Goal: Transaction & Acquisition: Purchase product/service

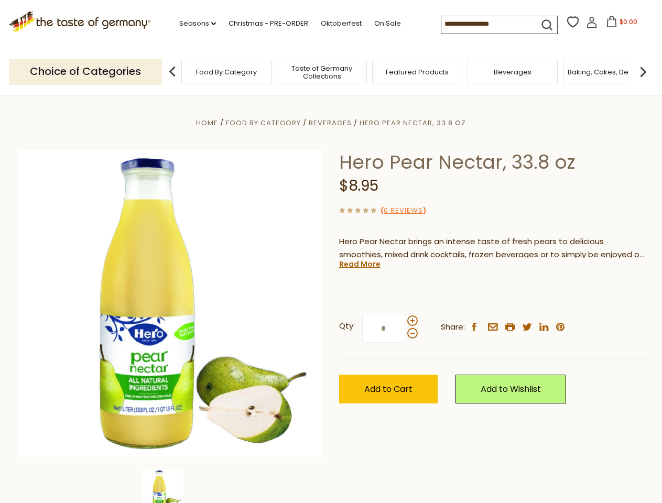
click at [331, 252] on div "Home Food By Category [GEOGRAPHIC_DATA] Hero Pear Nectar, 33.8 oz Hero Pear Nec…" at bounding box center [331, 318] width 645 height 404
click at [193, 24] on link "Seasons dropdown_arrow" at bounding box center [197, 24] width 37 height 12
click at [619, 25] on span "$0.00" at bounding box center [628, 21] width 18 height 9
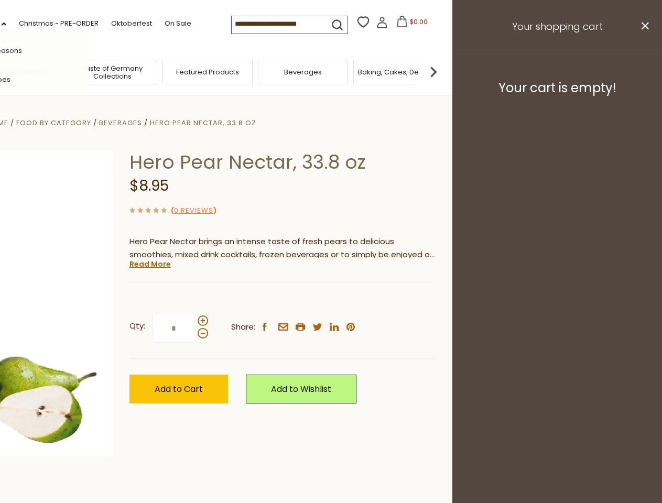
click at [89, 71] on div "All Seasons Recipes Game Day [DATE] [DATE] [DATE][PERSON_NAME] [DATE] Springfes…" at bounding box center [29, 251] width 119 height 444
click at [643, 71] on footer "Your cart is empty!" at bounding box center [557, 88] width 210 height 68
click at [331, 299] on div "Qty: * Share: facebook email printer twitter linkedin pinterest" at bounding box center [282, 328] width 307 height 61
click at [170, 486] on div "Home Food By Category [GEOGRAPHIC_DATA] Hero Pear Nectar, 33.8 oz Hero Pear Nec…" at bounding box center [121, 318] width 645 height 404
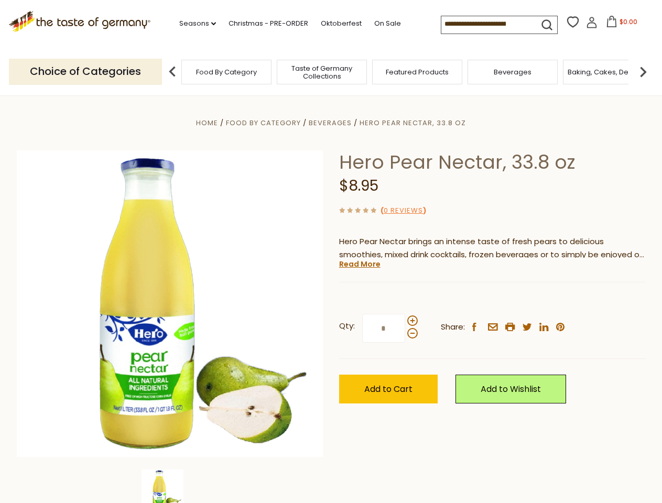
click at [170, 486] on img at bounding box center [162, 491] width 42 height 42
click at [359, 264] on link "Read More" at bounding box center [359, 264] width 41 height 10
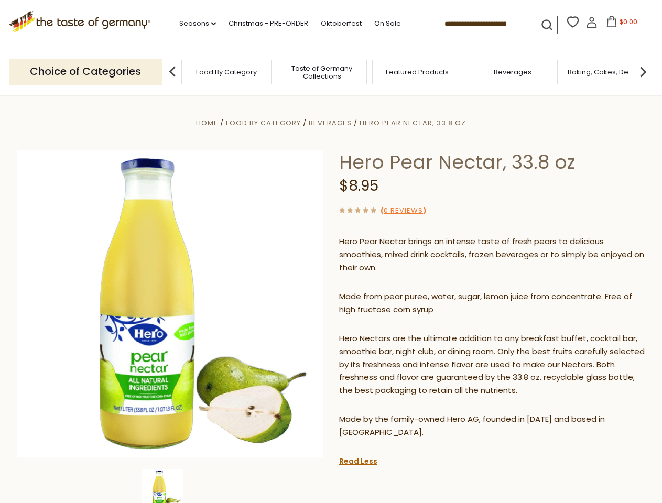
click at [412, 332] on p "Hero Nectars are the ultimate addition to any breakfast buffet, cocktail bar, s…" at bounding box center [492, 365] width 307 height 66
